Goal: Task Accomplishment & Management: Use online tool/utility

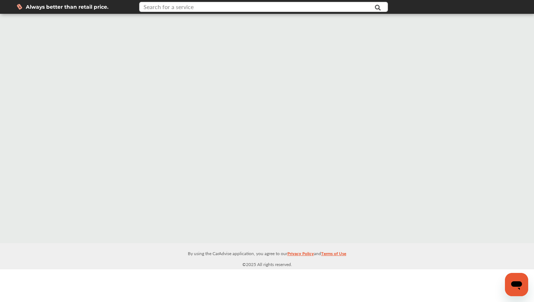
click at [221, 11] on input "text" at bounding box center [254, 7] width 229 height 11
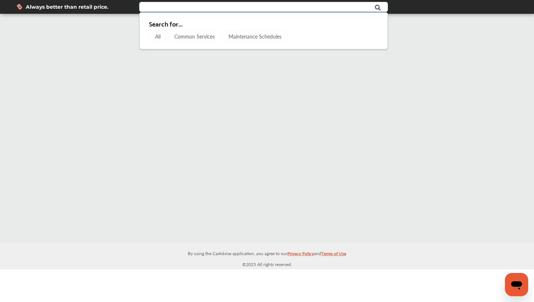
click at [159, 38] on div "All" at bounding box center [158, 37] width 18 height 12
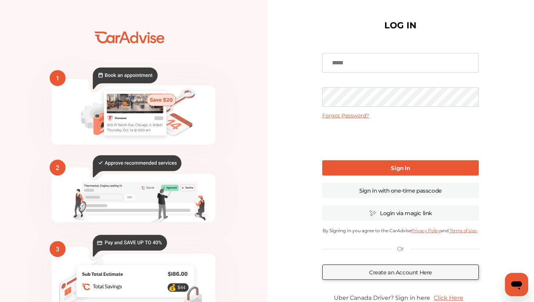
click at [136, 77] on icon at bounding box center [125, 79] width 65 height 22
click at [127, 115] on rect at bounding box center [135, 113] width 62 height 45
